Goal: Find specific page/section: Locate item on page

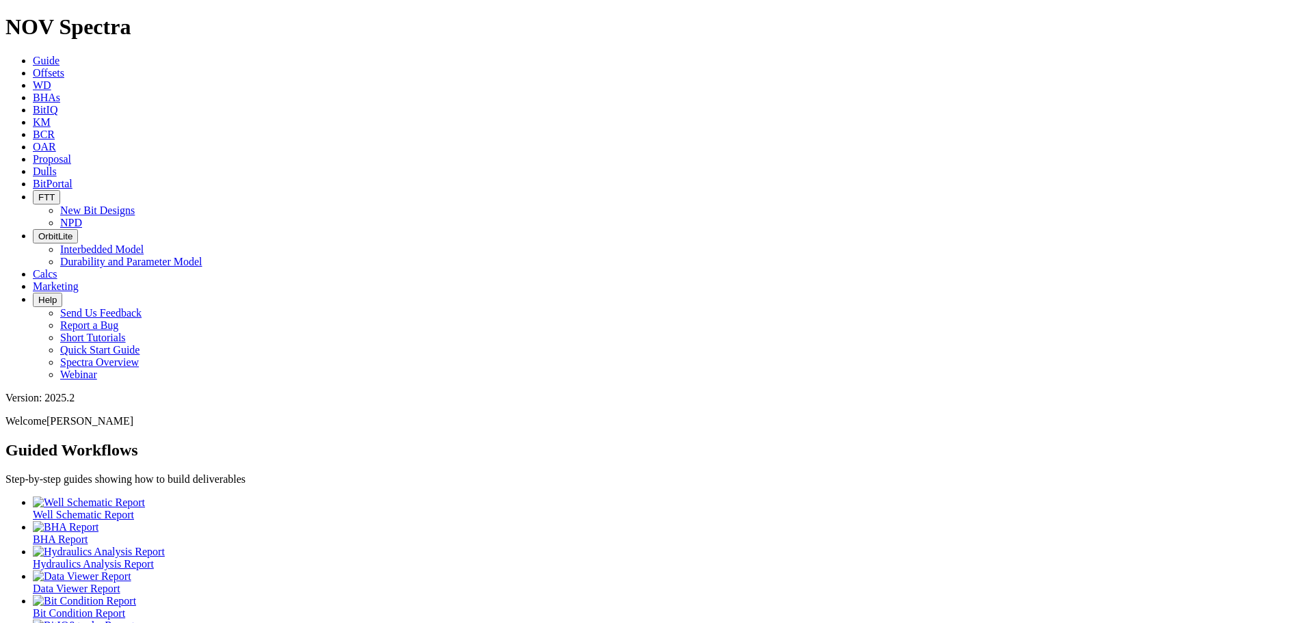
click at [33, 67] on icon at bounding box center [33, 73] width 0 height 12
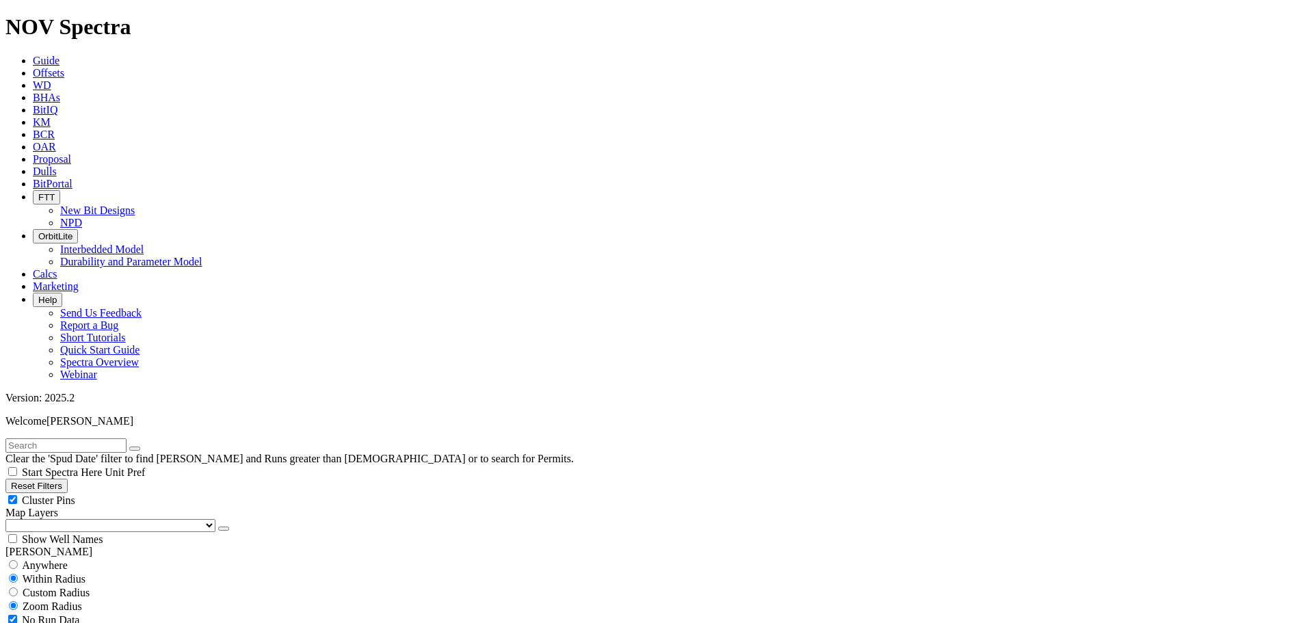
click at [33, 165] on icon at bounding box center [33, 171] width 0 height 12
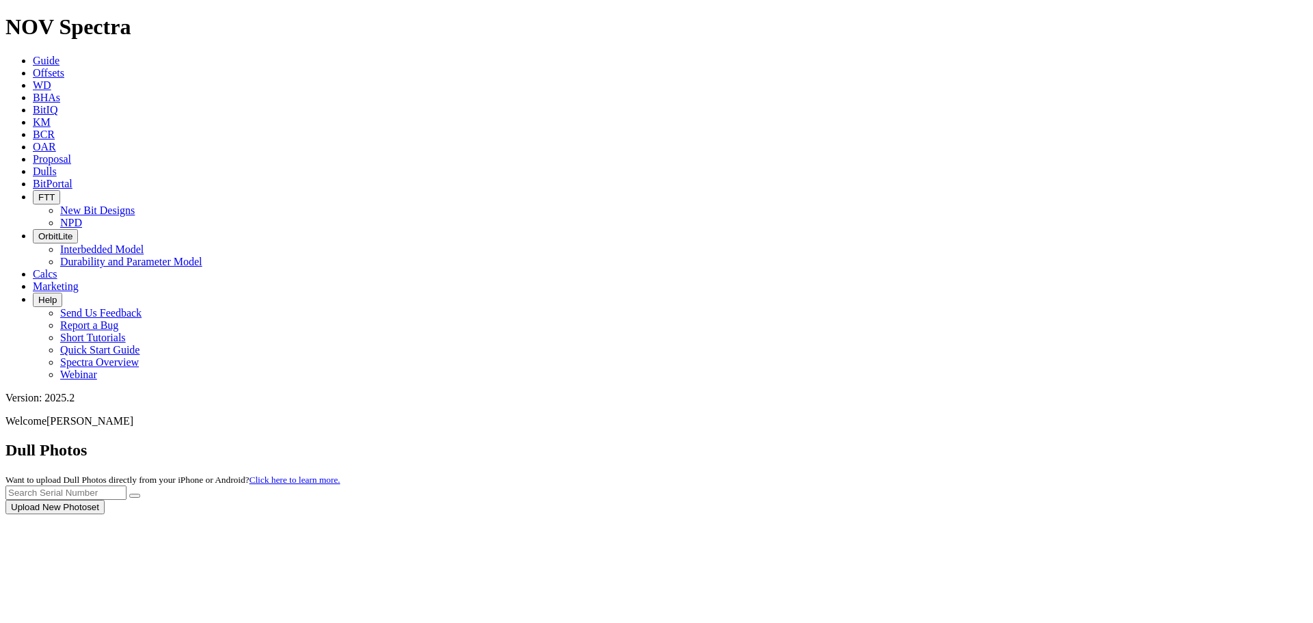
click at [1057, 514] on div at bounding box center [656, 514] width 1302 height 0
click at [126, 485] on input "text" at bounding box center [65, 492] width 121 height 14
type input "A321119"
click at [135, 496] on icon "submit" at bounding box center [135, 496] width 0 height 0
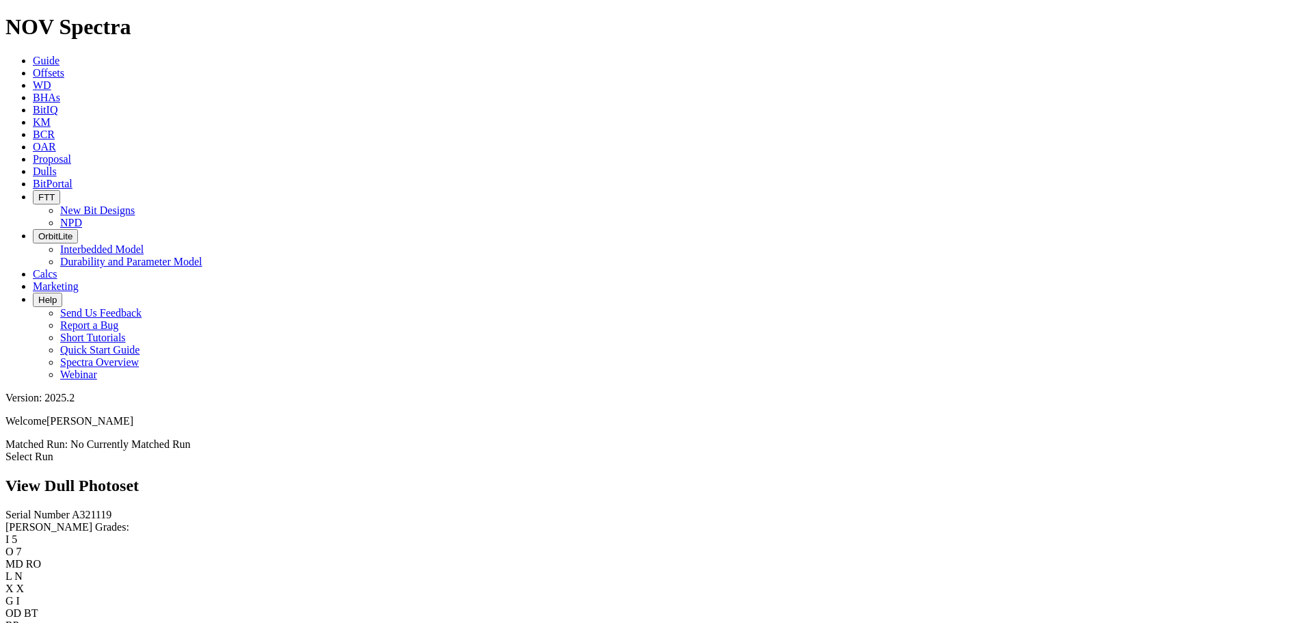
scroll to position [898, 0]
drag, startPoint x: 398, startPoint y: 220, endPoint x: 360, endPoint y: 241, distance: 43.2
